Goal: Information Seeking & Learning: Learn about a topic

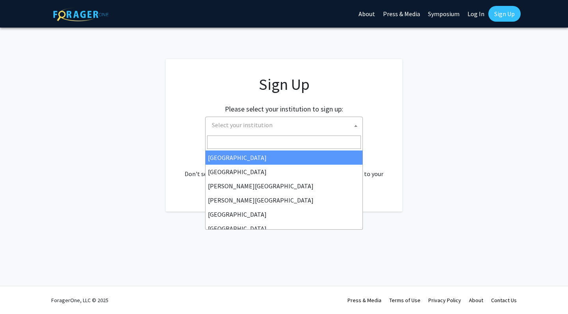
click at [239, 124] on span "Select your institution" at bounding box center [242, 125] width 61 height 8
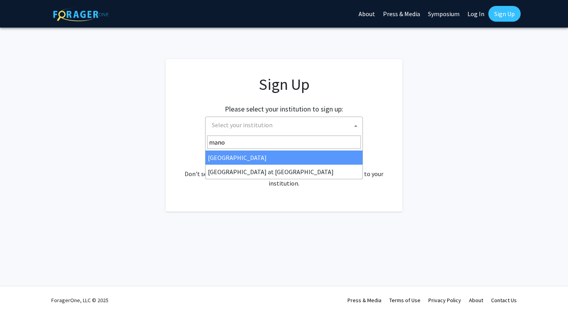
type input "manoa"
select select "18"
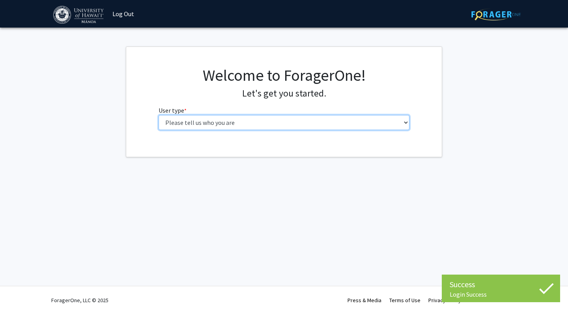
select select "1: undergrad"
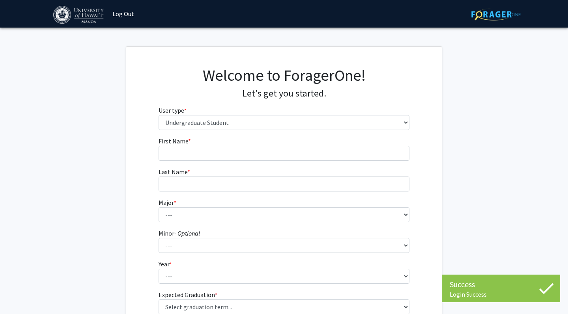
click at [253, 132] on div "Welcome to ForagerOne! Let's get you started. User type * required Please tell …" at bounding box center [284, 101] width 263 height 71
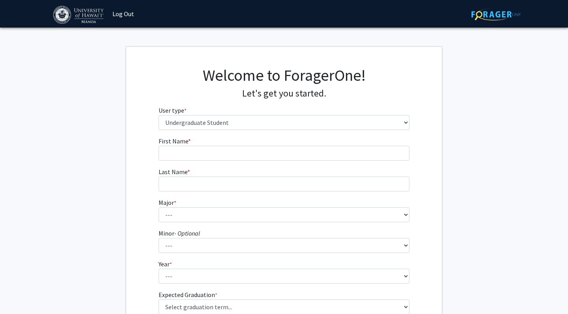
click at [244, 142] on fg-input "First Name * required" at bounding box center [283, 148] width 251 height 24
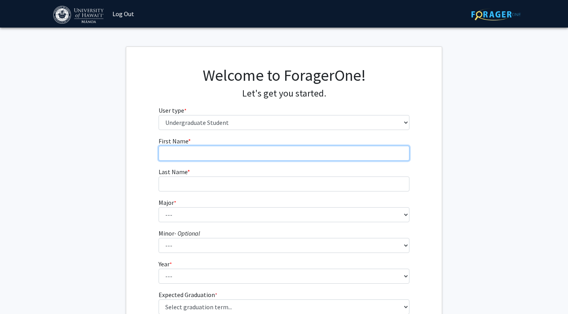
click at [240, 148] on input "First Name * required" at bounding box center [283, 153] width 251 height 15
type input "[PERSON_NAME]"
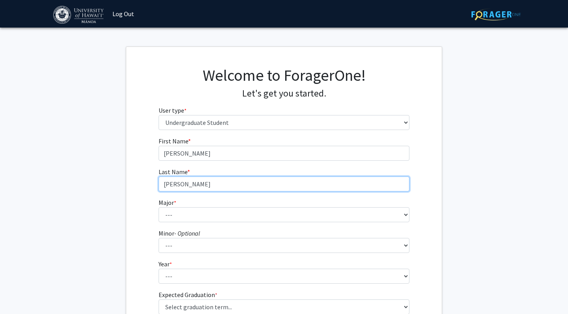
type input "[PERSON_NAME]"
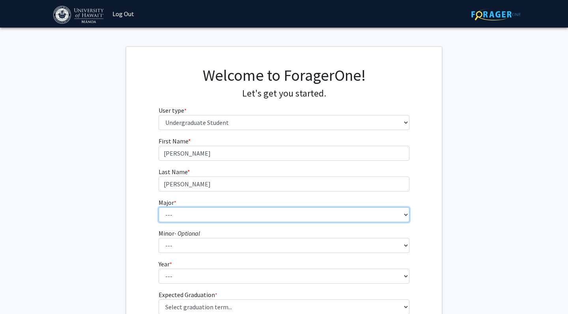
select select "73: 1455"
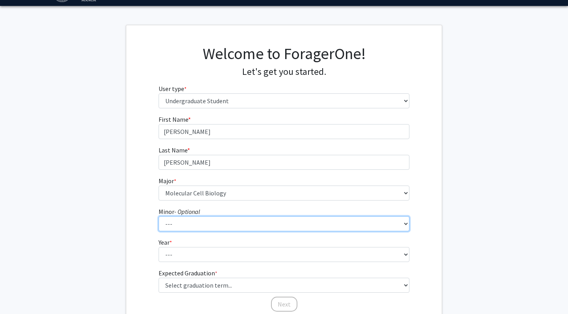
scroll to position [40, 0]
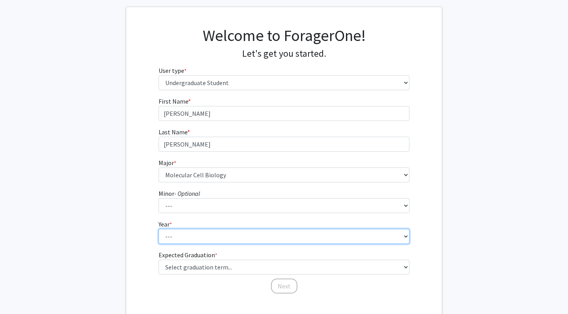
select select "3: junior"
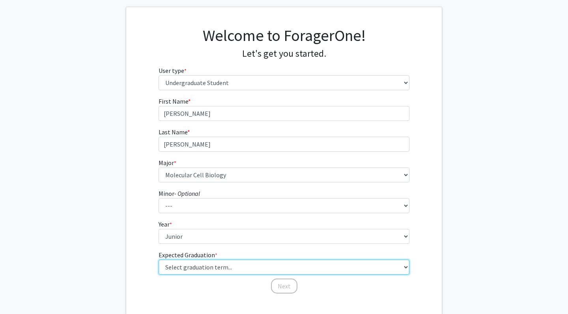
select select "9: spring_2027"
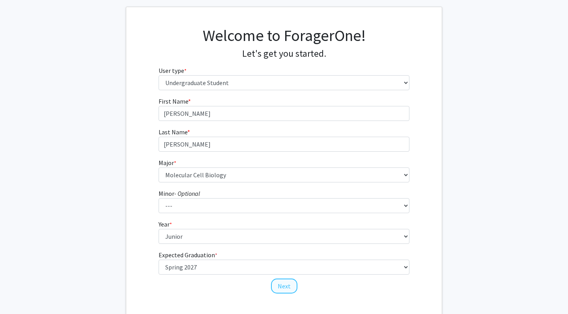
click at [273, 291] on button "Next" at bounding box center [284, 286] width 26 height 15
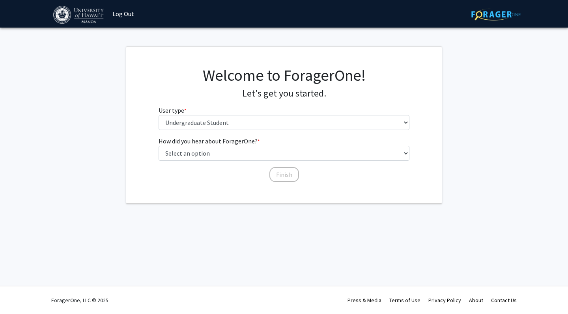
scroll to position [0, 0]
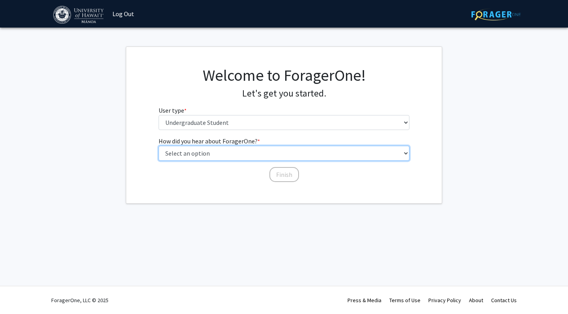
select select "5: other"
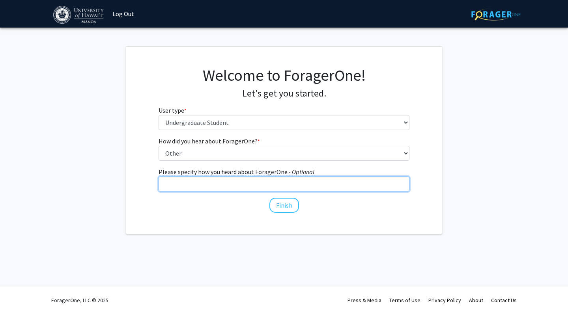
click at [266, 183] on input "Please specify how you heard about ForagerOne. - Optional" at bounding box center [283, 184] width 251 height 15
type input "My own research"
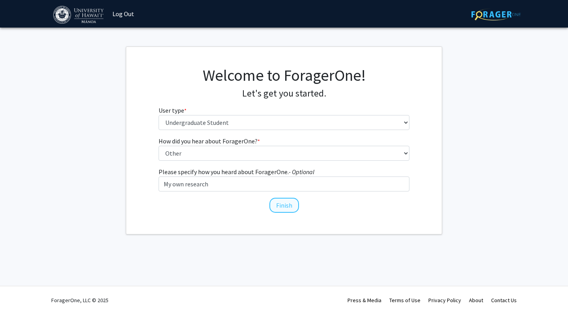
click at [289, 207] on button "Finish" at bounding box center [284, 205] width 30 height 15
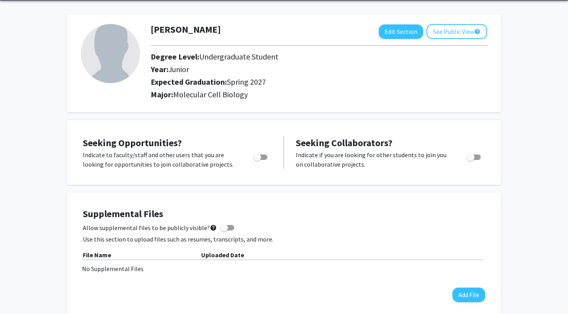
scroll to position [29, 0]
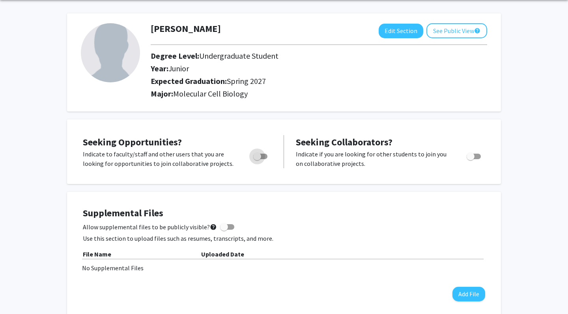
click at [262, 158] on span "Toggle" at bounding box center [260, 157] width 14 height 6
click at [257, 159] on input "Are you actively seeking opportunities?" at bounding box center [257, 159] width 0 height 0
checkbox input "true"
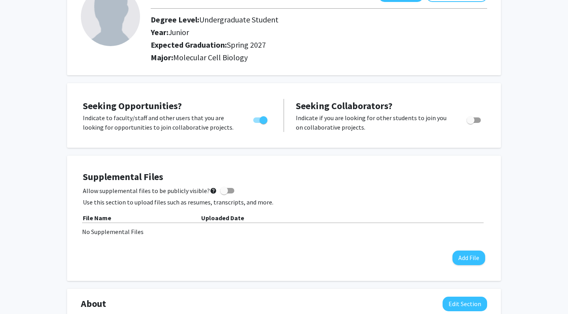
scroll to position [72, 0]
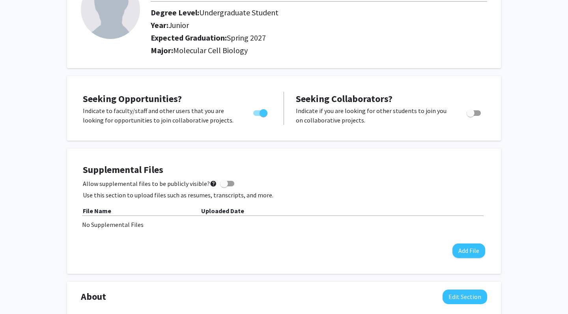
click at [225, 186] on span at bounding box center [227, 184] width 14 height 6
click at [224, 186] on input "Allow supplemental files to be publicly visible? help" at bounding box center [224, 186] width 0 height 0
checkbox input "true"
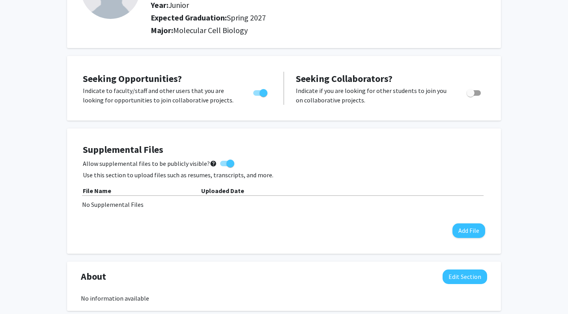
scroll to position [97, 0]
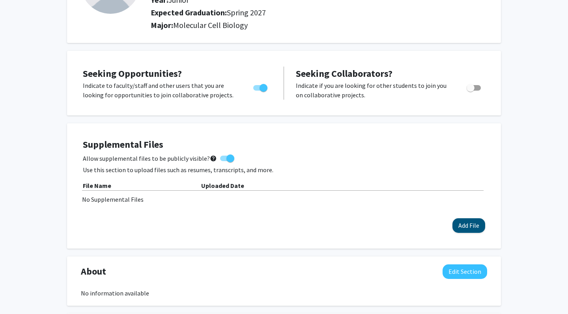
click at [465, 223] on button "Add File" at bounding box center [468, 225] width 33 height 15
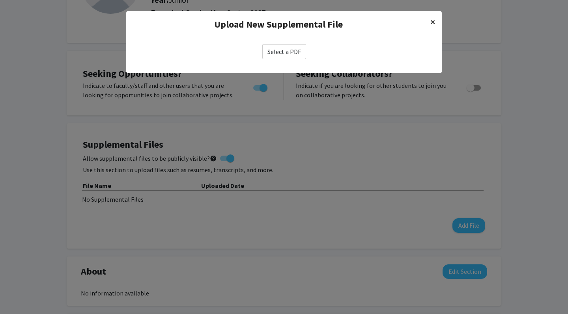
click at [432, 21] on span "×" at bounding box center [432, 22] width 5 height 12
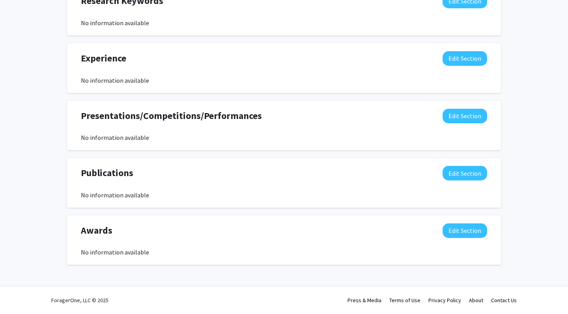
scroll to position [427, 0]
click at [455, 62] on button "Edit Section" at bounding box center [464, 58] width 45 height 15
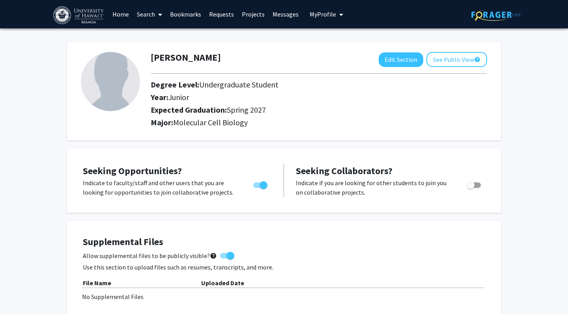
scroll to position [0, 0]
click at [150, 15] on link "Search" at bounding box center [149, 14] width 33 height 28
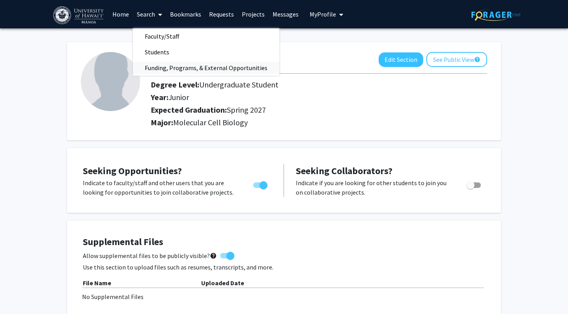
click at [164, 66] on span "Funding, Programs, & External Opportunities" at bounding box center [206, 68] width 146 height 16
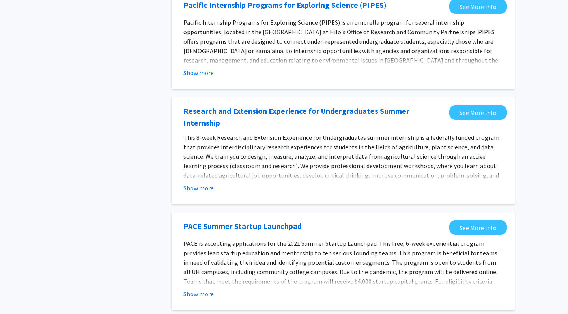
scroll to position [312, 0]
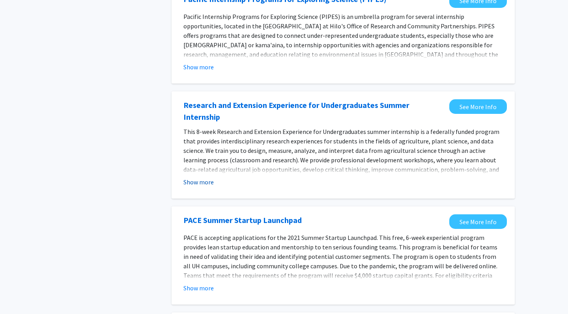
click at [203, 177] on button "Show more" at bounding box center [198, 181] width 30 height 9
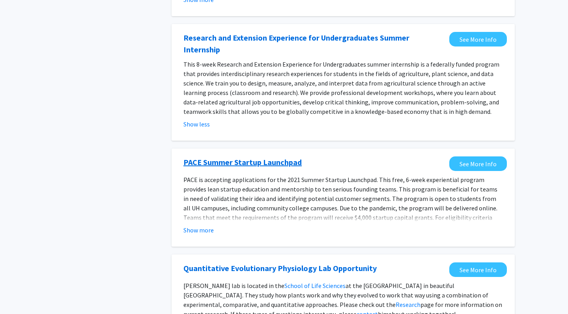
scroll to position [380, 0]
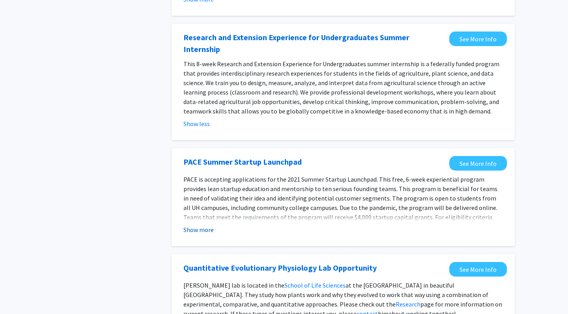
click at [198, 225] on button "Show more" at bounding box center [198, 229] width 30 height 9
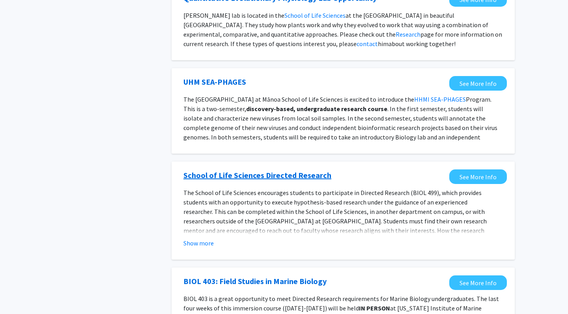
scroll to position [661, 0]
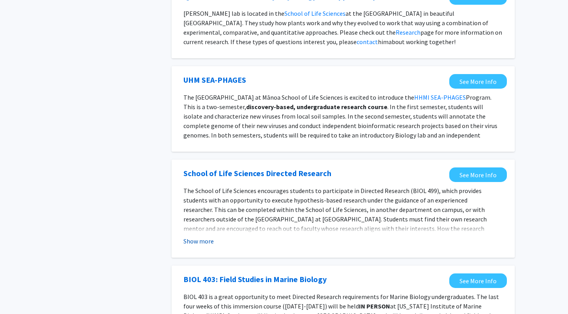
click at [198, 237] on button "Show more" at bounding box center [198, 241] width 30 height 9
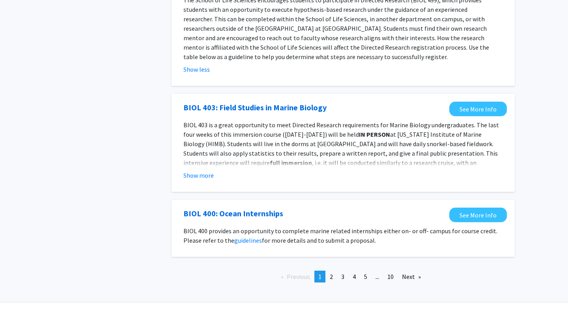
scroll to position [851, 0]
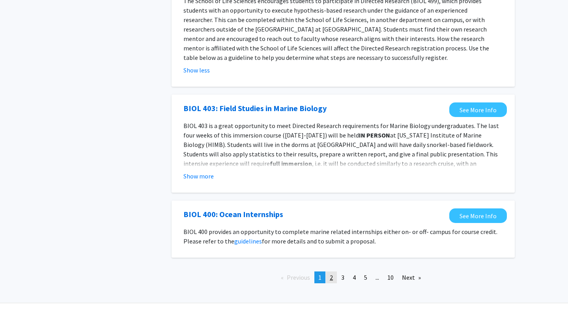
click at [331, 274] on span "2" at bounding box center [331, 278] width 3 height 8
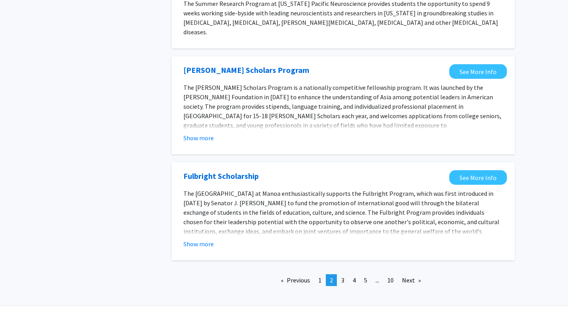
scroll to position [866, 0]
click at [343, 277] on span "3" at bounding box center [342, 281] width 3 height 8
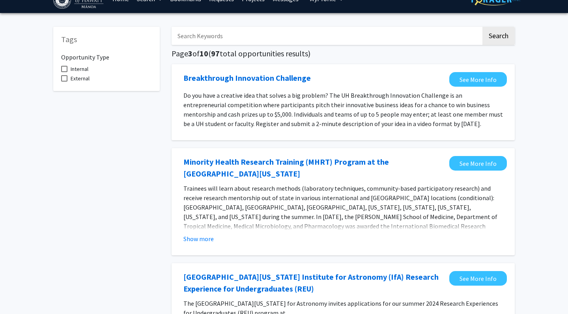
scroll to position [19, 0]
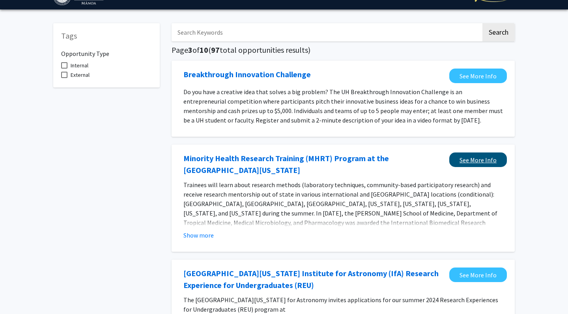
click at [484, 158] on link "See More Info" at bounding box center [478, 160] width 58 height 15
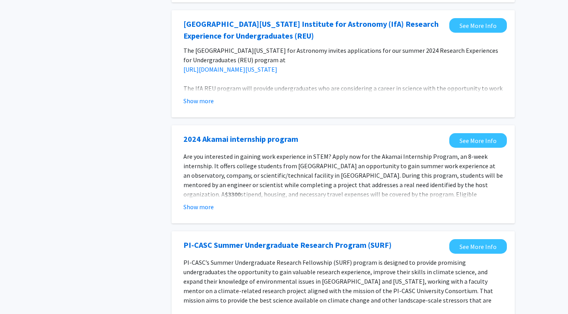
scroll to position [269, 0]
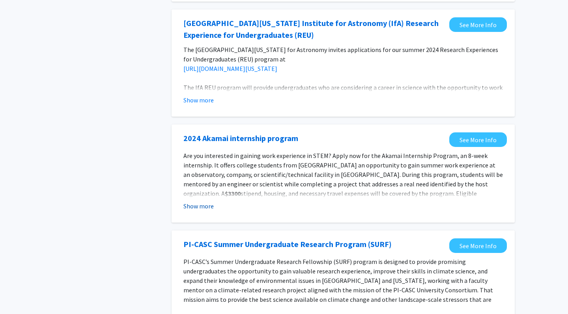
click at [198, 211] on button "Show more" at bounding box center [198, 205] width 30 height 9
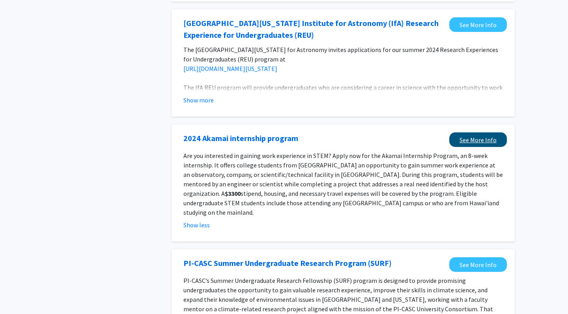
click at [461, 144] on link "See More Info" at bounding box center [478, 139] width 58 height 15
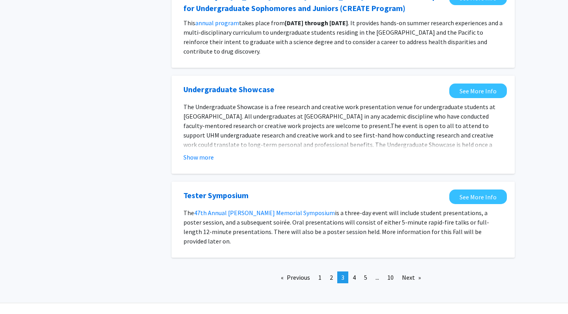
scroll to position [797, 0]
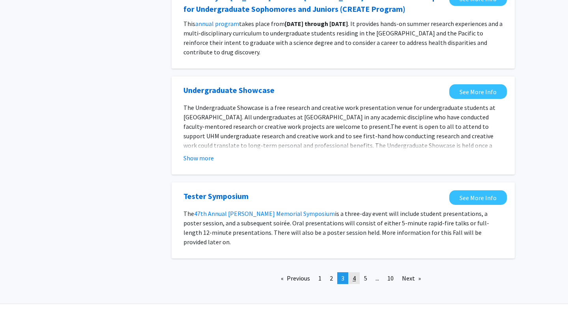
click at [352, 272] on link "page 4" at bounding box center [353, 278] width 11 height 12
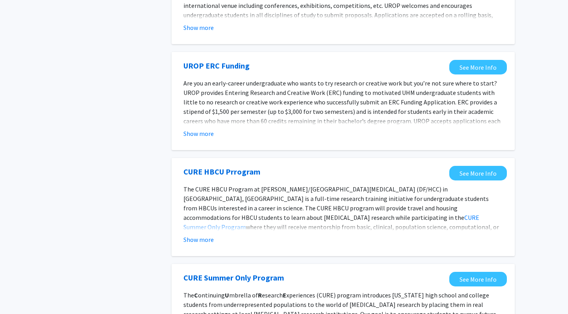
scroll to position [502, 0]
